Goal: Task Accomplishment & Management: Manage account settings

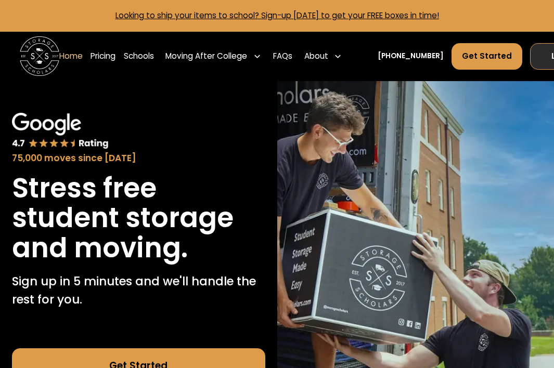
click at [548, 57] on link "Log In" at bounding box center [563, 56] width 67 height 27
click at [544, 68] on link "Log In" at bounding box center [563, 56] width 67 height 27
